Goal: Book appointment/travel/reservation

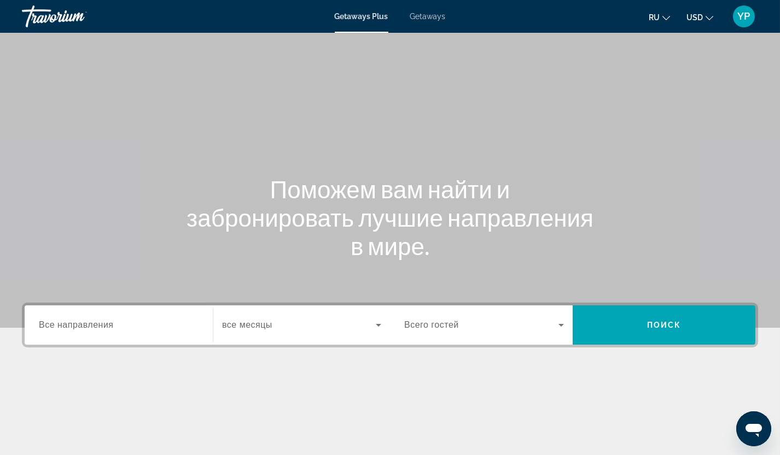
click at [124, 329] on input "Destination Все направления" at bounding box center [119, 325] width 160 height 13
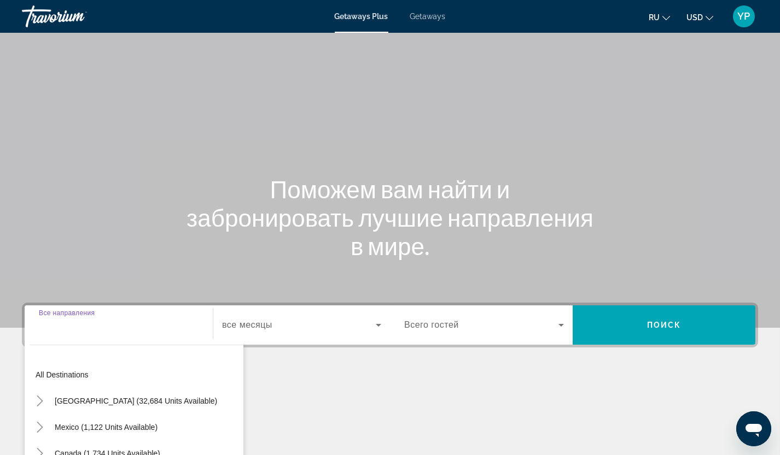
scroll to position [135, 0]
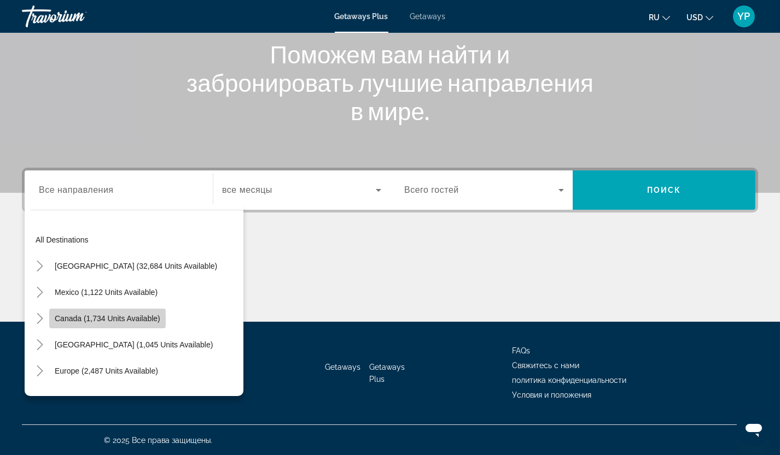
click at [124, 321] on span "Canada (1,734 units available)" at bounding box center [108, 318] width 106 height 9
type input "**********"
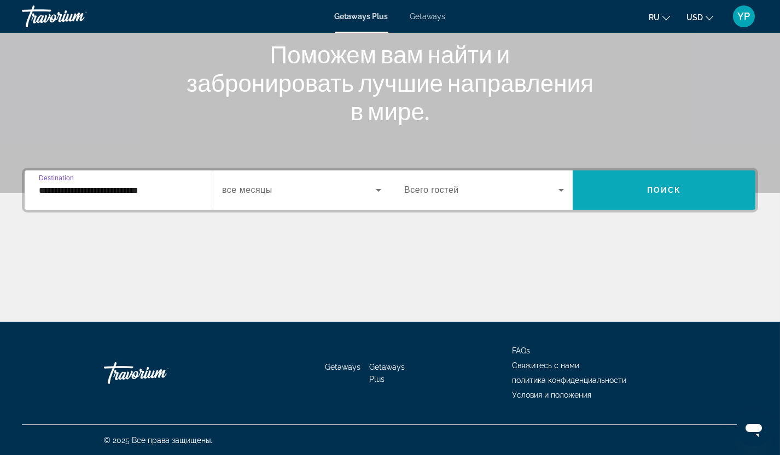
click at [680, 189] on span "Поиск" at bounding box center [664, 190] width 34 height 9
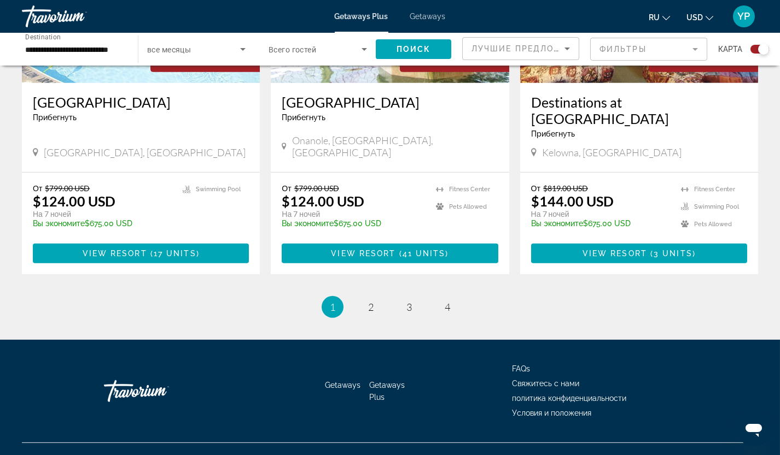
scroll to position [1694, 0]
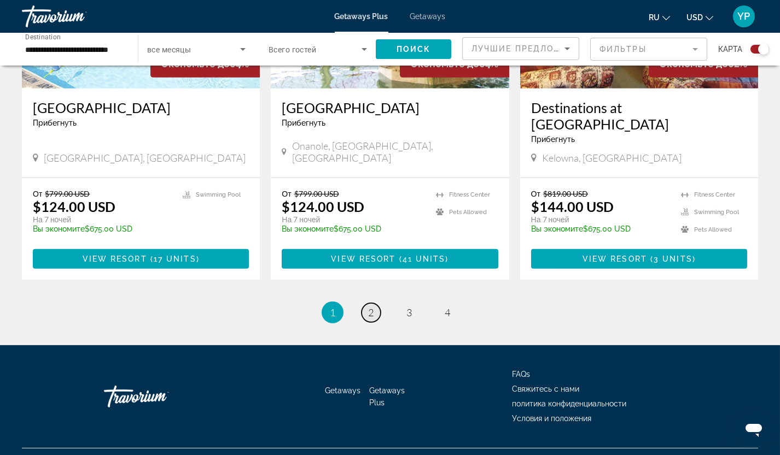
click at [370, 307] on span "2" at bounding box center [370, 313] width 5 height 12
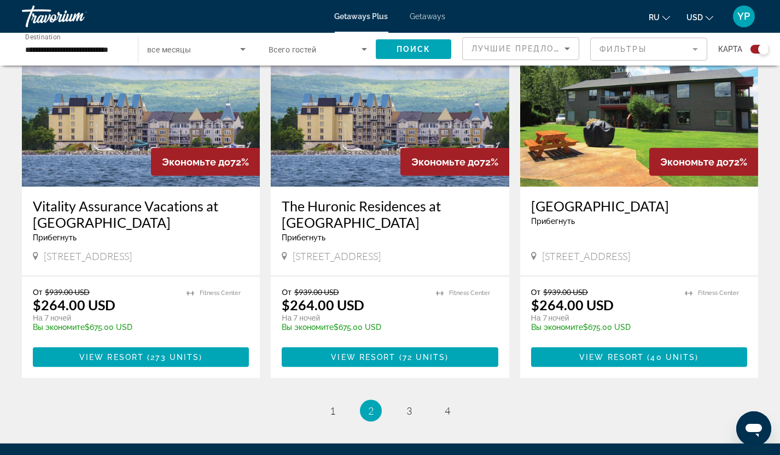
scroll to position [1604, 0]
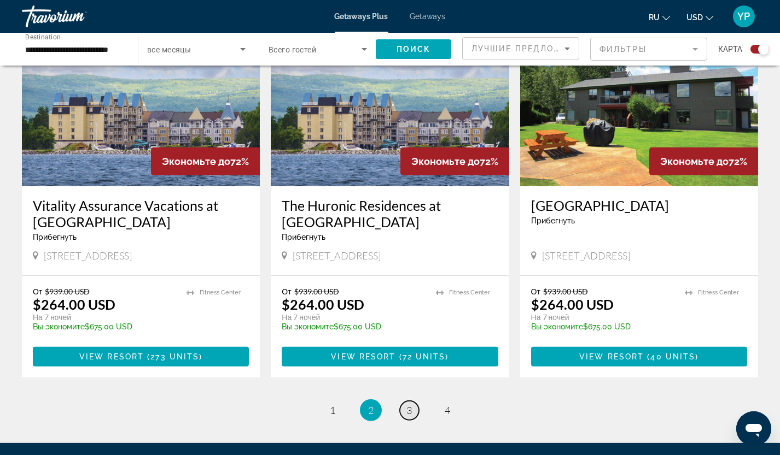
click at [408, 405] on span "3" at bounding box center [408, 411] width 5 height 12
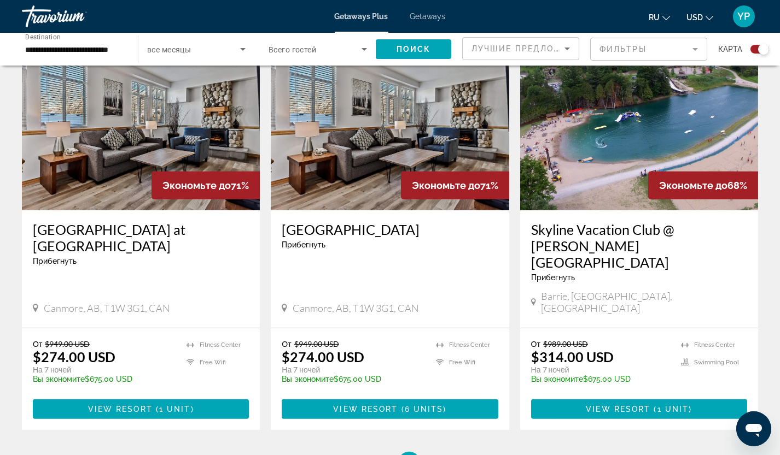
scroll to position [1604, 0]
